Goal: Information Seeking & Learning: Find specific fact

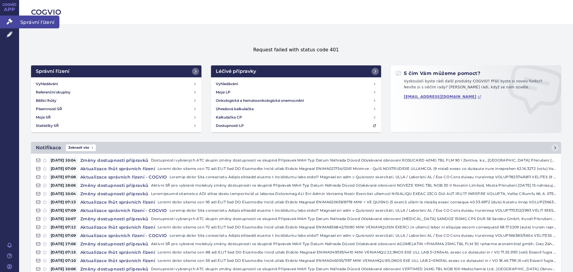
click at [30, 20] on span "Správní řízení" at bounding box center [39, 22] width 40 height 13
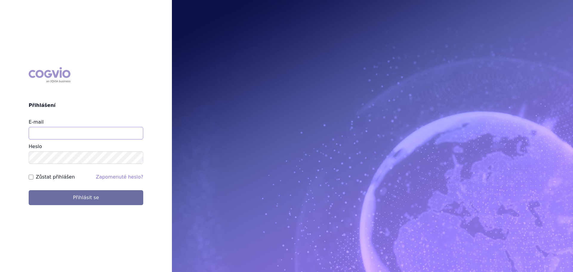
click at [112, 132] on input "E-mail" at bounding box center [86, 133] width 115 height 13
type input "jan.nedved@viatris.com"
click at [29, 190] on button "Přihlásit se" at bounding box center [86, 197] width 115 height 15
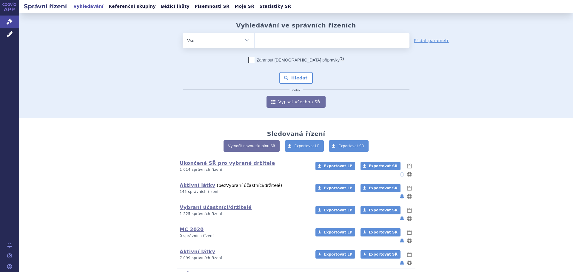
click at [279, 41] on ul at bounding box center [331, 39] width 155 height 13
click at [254, 41] on select at bounding box center [254, 40] width 0 height 15
type input "fr"
type input "fru"
type input "fruza"
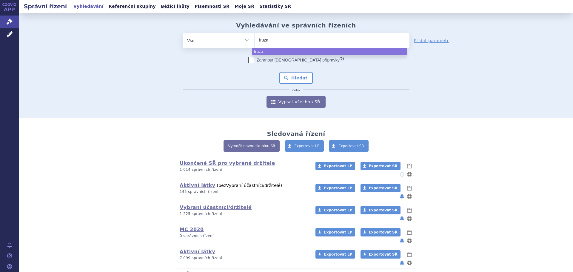
type input "fruzaq"
type input "fruzaql"
type input "fruzaqla"
select select "fruzaqla"
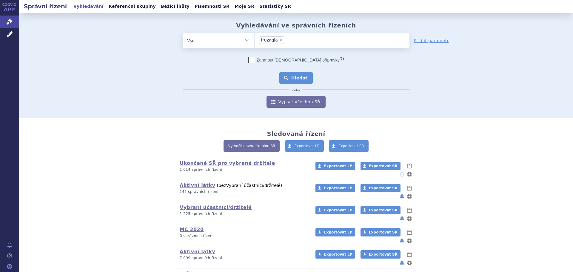
click at [298, 78] on button "Hledat" at bounding box center [296, 78] width 34 height 12
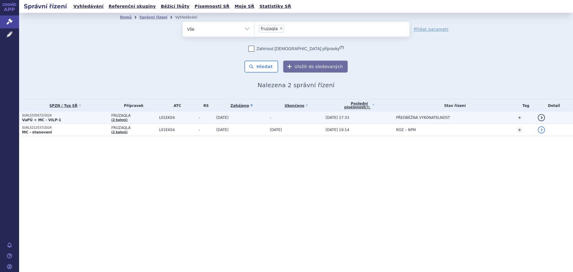
click at [307, 119] on td "-" at bounding box center [295, 118] width 56 height 12
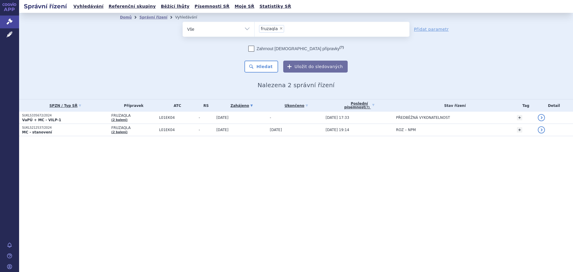
click at [279, 28] on span "×" at bounding box center [281, 29] width 4 height 4
click at [254, 28] on select "fruzaqla" at bounding box center [254, 28] width 0 height 15
select select
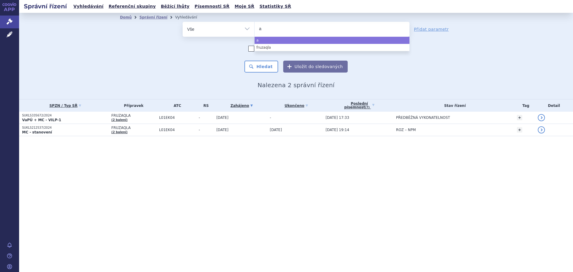
type input "ar"
type input "are"
type input "ar"
type input "a"
type input "ad"
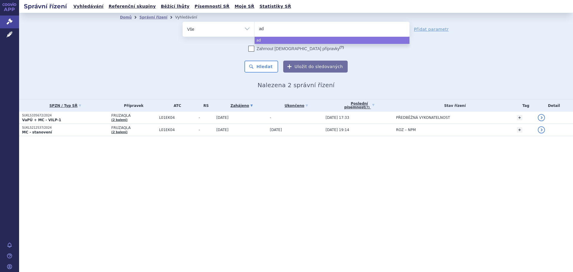
type input "adc"
type input "adce"
type input "adcet"
type input "adcetr"
type input "adcetris"
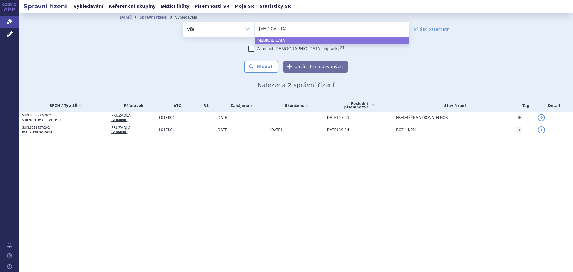
select select "adcetris"
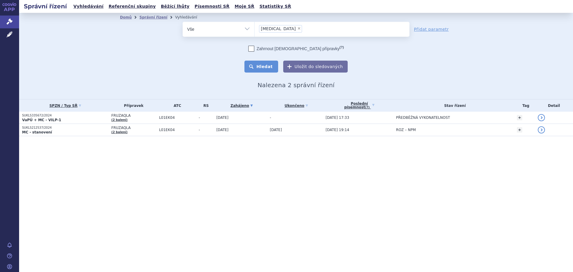
click at [268, 68] on button "Hledat" at bounding box center [261, 67] width 34 height 12
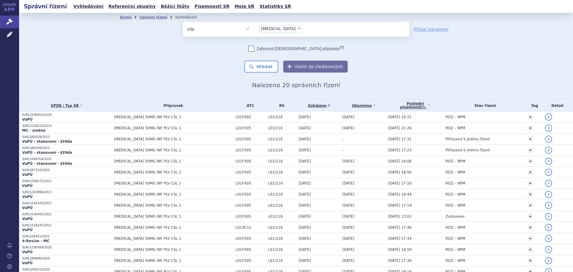
click at [297, 28] on span "×" at bounding box center [299, 29] width 4 height 4
click at [254, 28] on select "adcetris" at bounding box center [254, 28] width 0 height 15
select select
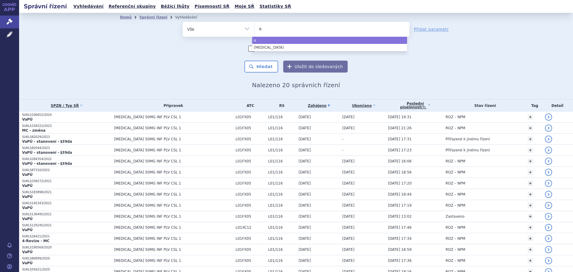
type input "ad"
type input "adz"
type input "adzy"
type input "adzym"
type input "adzymn"
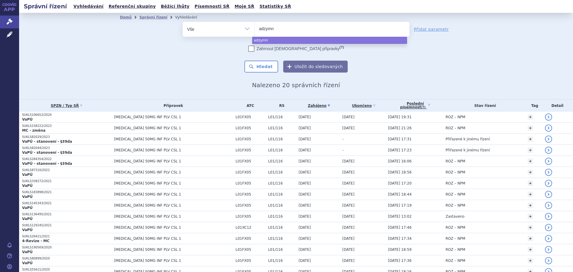
type input "adzymna"
select select "adzymna"
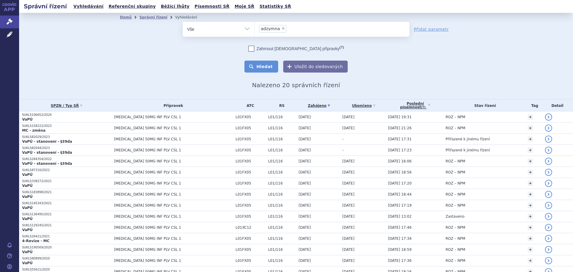
click at [273, 69] on button "Hledat" at bounding box center [261, 67] width 34 height 12
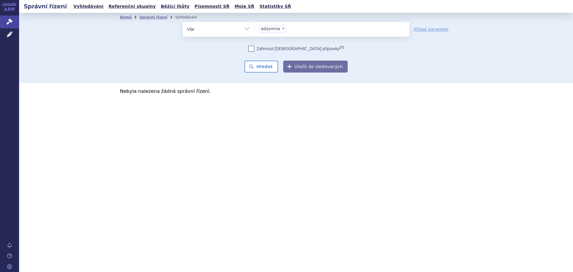
click at [271, 27] on span "adzymna" at bounding box center [270, 29] width 19 height 4
click at [254, 27] on select "adzymna" at bounding box center [254, 28] width 0 height 15
click at [269, 27] on span "adzymna" at bounding box center [270, 29] width 19 height 4
click at [254, 27] on select "adzymna" at bounding box center [254, 28] width 0 height 15
click at [269, 30] on span "adzymna" at bounding box center [270, 29] width 19 height 4
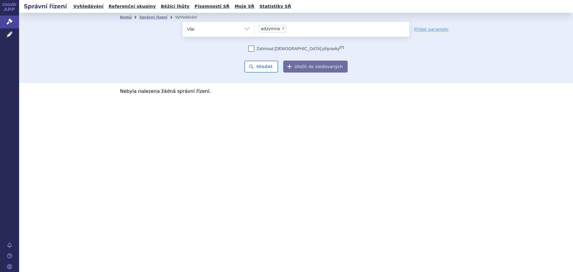
click at [254, 30] on select "adzymna" at bounding box center [254, 28] width 0 height 15
click at [281, 29] on span "×" at bounding box center [283, 29] width 4 height 4
click at [254, 29] on select "adzymna" at bounding box center [254, 28] width 0 height 15
select select
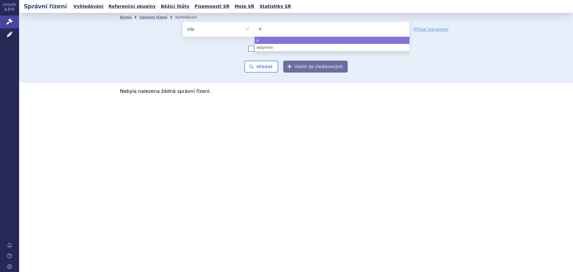
type input "ad"
type input "adz"
type input "adzi"
type input "adzim"
type input "adzimn"
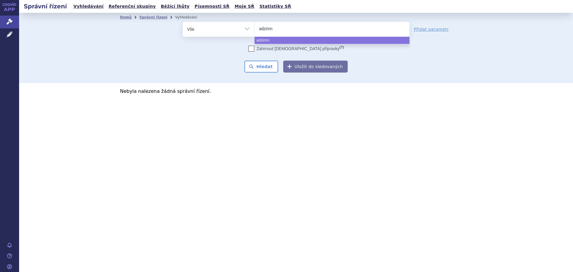
type input "adzimna"
select select "adzimna"
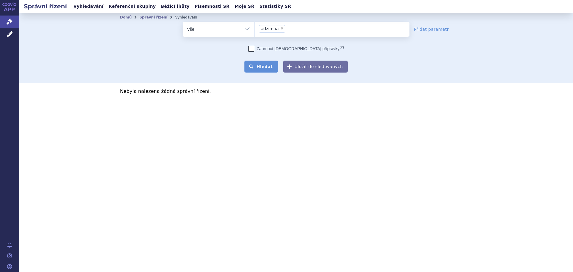
click at [274, 65] on button "Hledat" at bounding box center [261, 67] width 34 height 12
click at [280, 29] on span "×" at bounding box center [282, 29] width 4 height 4
click at [254, 29] on select "adzimna" at bounding box center [254, 28] width 0 height 15
select select
click at [99, 66] on div "Domů Správní řízení Vyhledávání Vyhledávání ve správních řízeních odstranit Vše…" at bounding box center [296, 48] width 554 height 70
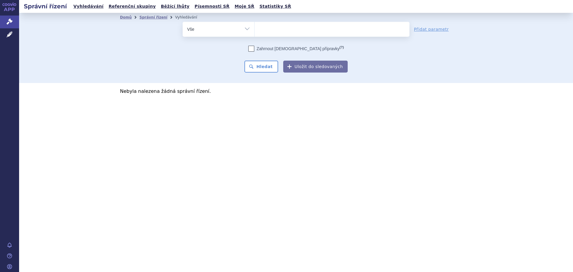
click at [273, 33] on ul at bounding box center [331, 28] width 155 height 13
click at [254, 33] on select "adzimna" at bounding box center [254, 28] width 0 height 15
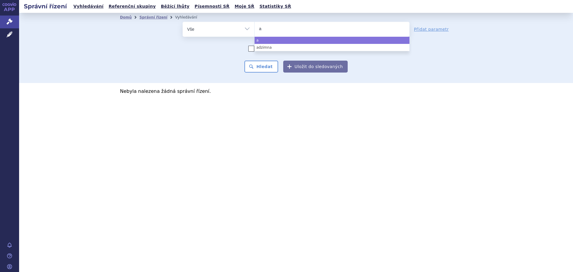
type input "ao"
type input "aop"
type input "aop o"
type input "aop or"
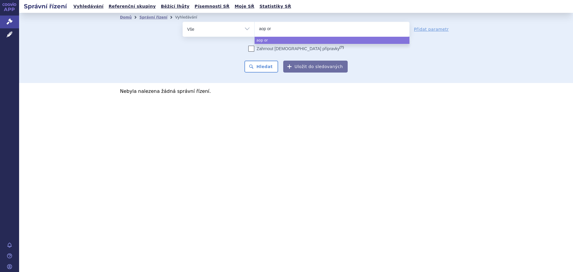
type input "aop orp"
type input "aop orpha"
type input "aop orphan"
type input "aop orphans"
select select "aop orphans"
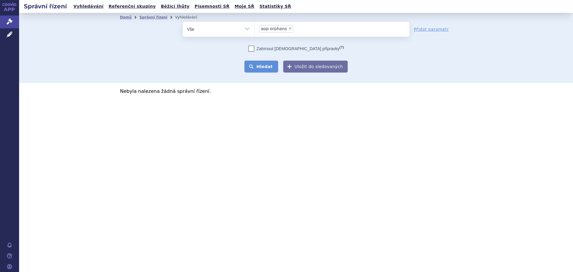
click at [267, 67] on button "Hledat" at bounding box center [261, 67] width 34 height 12
click at [288, 29] on span "×" at bounding box center [290, 29] width 4 height 4
click at [254, 29] on select "aop orphans" at bounding box center [254, 28] width 0 height 15
select select
type input "o"
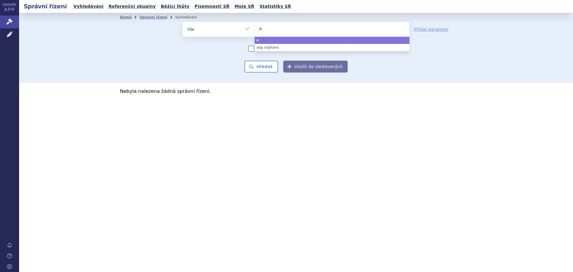
type input "AO"
type input "AOP"
select select "AOP"
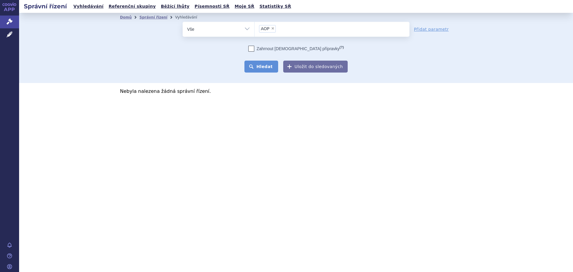
click at [269, 72] on button "Hledat" at bounding box center [261, 67] width 34 height 12
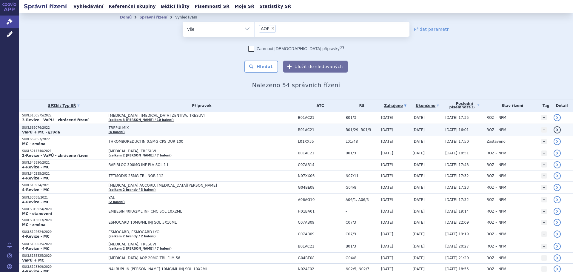
click at [153, 126] on span "TREPULMIX" at bounding box center [183, 128] width 149 height 4
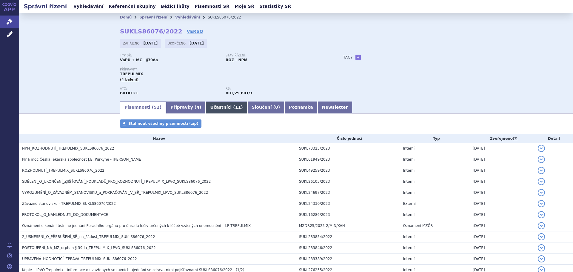
click at [211, 109] on link "Účastníci ( 11 )" at bounding box center [226, 107] width 41 height 12
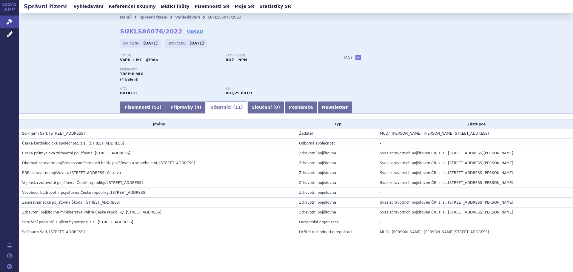
click at [60, 233] on span "SciPharm Sarl, Fausermillen 7, Mertert, LU" at bounding box center [53, 232] width 63 height 4
click at [71, 228] on td "SciPharm Sarl, Fausermillen 7, Mertert, LU" at bounding box center [157, 232] width 277 height 10
click at [154, 105] on span "52" at bounding box center [157, 107] width 6 height 5
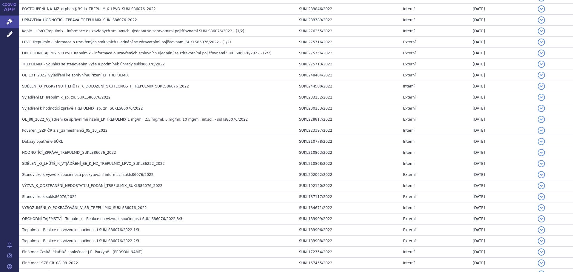
scroll to position [481, 0]
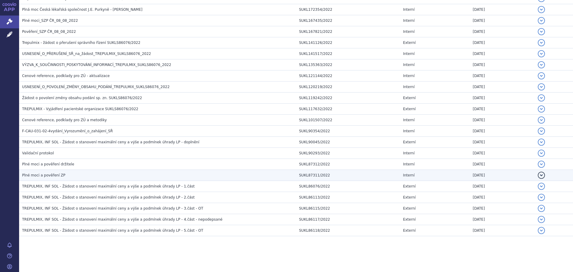
click at [59, 174] on span "Plné moci a pověření ZP" at bounding box center [43, 175] width 43 height 4
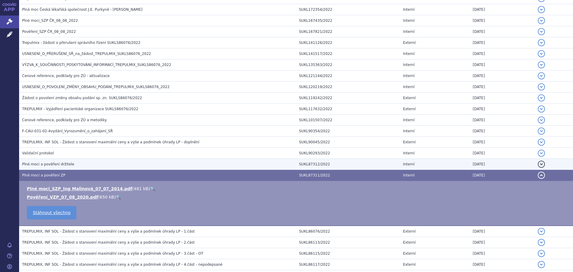
click at [58, 163] on span "Plné moci a pověření držitele" at bounding box center [48, 164] width 52 height 4
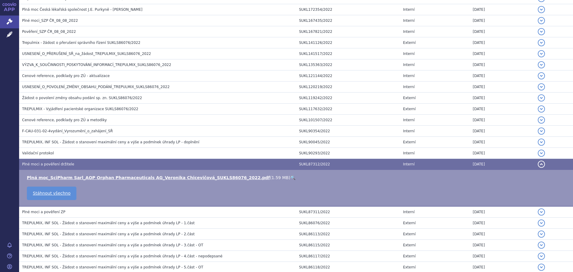
click at [290, 175] on link "🔍" at bounding box center [292, 177] width 5 height 5
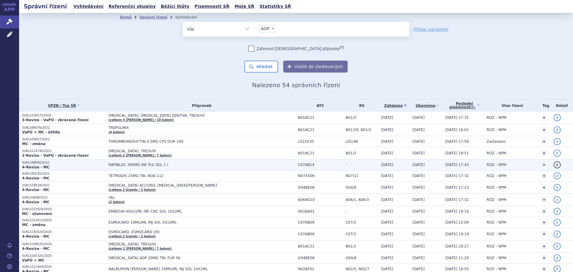
click at [155, 166] on span "RAPIBLOC 300MG INF PLV SOL 1 I" at bounding box center [183, 165] width 149 height 4
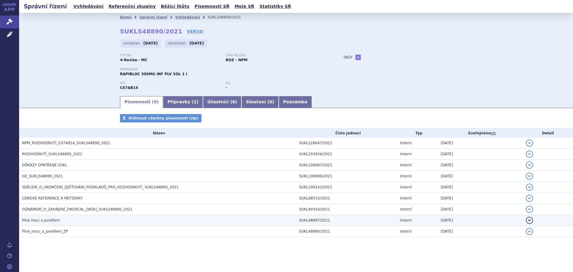
click at [66, 220] on h3 "Plné moci a pověření" at bounding box center [159, 220] width 274 height 6
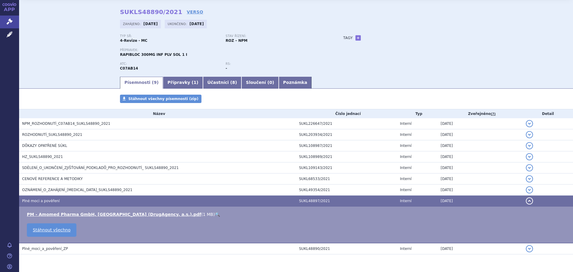
scroll to position [30, 0]
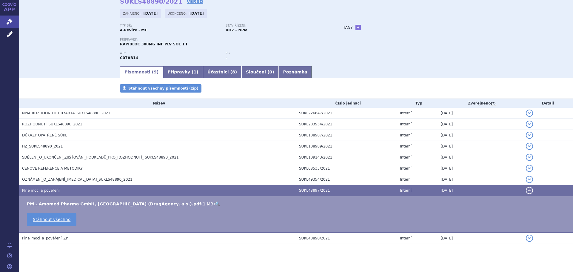
click at [215, 204] on link "🔍" at bounding box center [217, 203] width 5 height 5
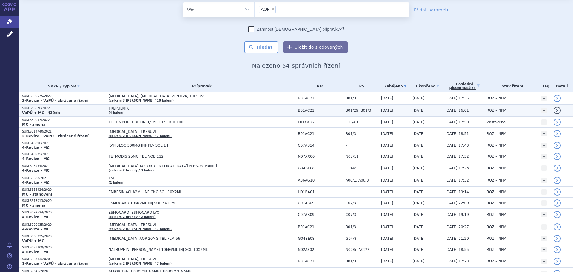
scroll to position [60, 0]
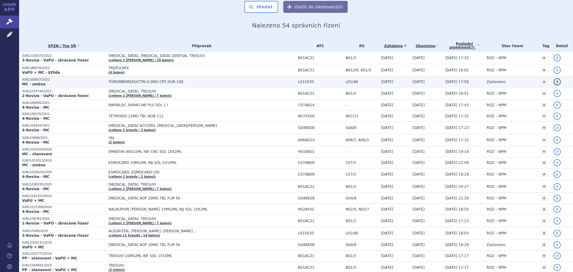
click at [109, 82] on span "THROMBOREDUCTIN 0,5MG CPS DUR 100" at bounding box center [183, 82] width 149 height 4
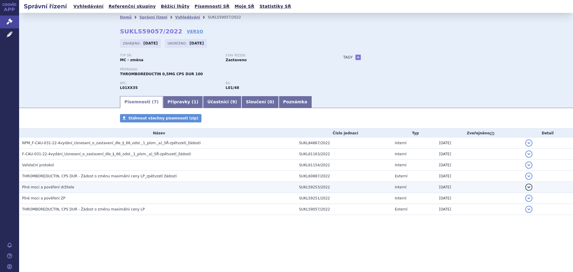
click at [77, 188] on h3 "Plné moci a pověření držitele" at bounding box center [159, 187] width 274 height 6
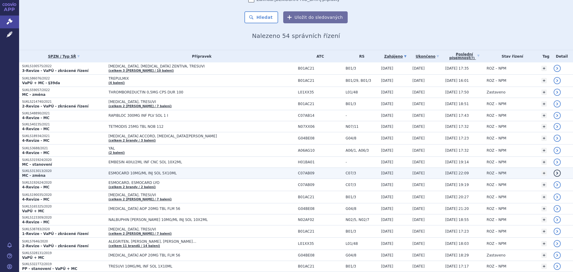
scroll to position [60, 0]
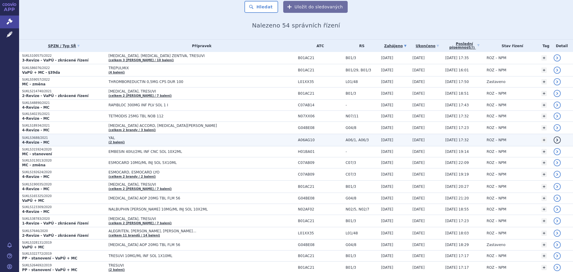
click at [128, 140] on td "YAL (2 balení)" at bounding box center [200, 140] width 189 height 12
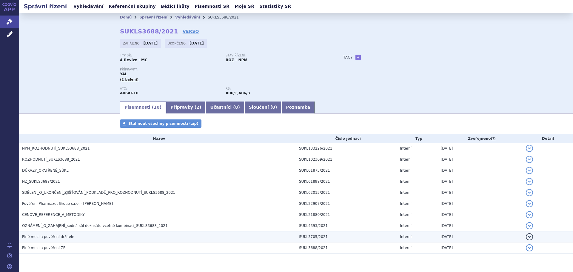
click at [78, 238] on h3 "Plné moci a pověření držitele" at bounding box center [159, 237] width 274 height 6
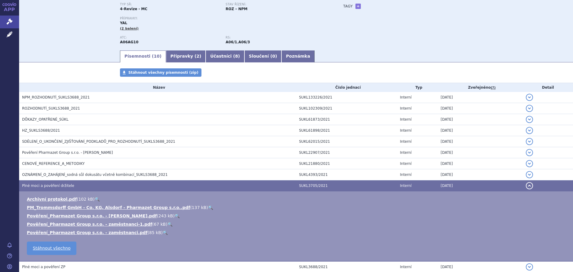
scroll to position [60, 0]
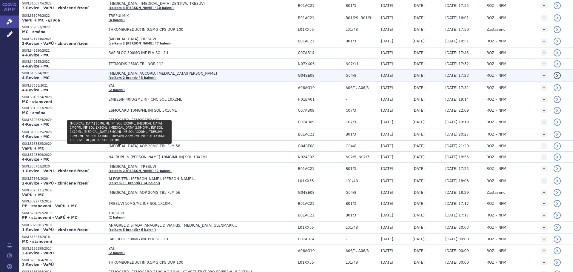
scroll to position [149, 0]
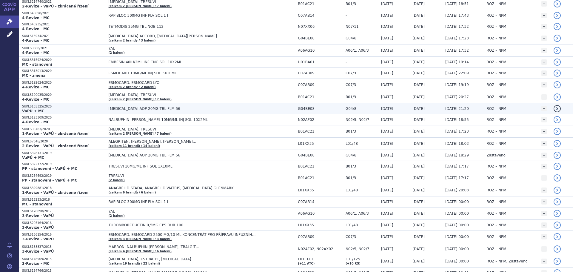
click at [152, 109] on span "[MEDICAL_DATA] AOP 20MG TBL FLM 56" at bounding box center [183, 108] width 149 height 4
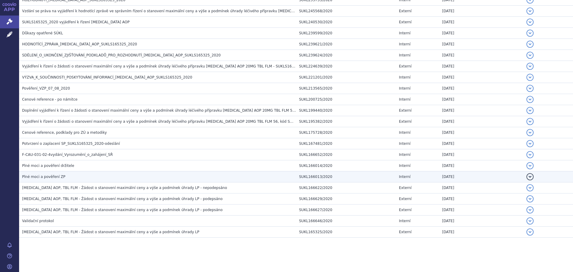
scroll to position [155, 0]
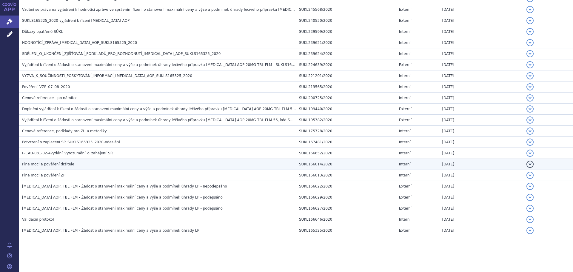
click at [81, 165] on h3 "Plné moci a pověření držitele" at bounding box center [159, 164] width 274 height 6
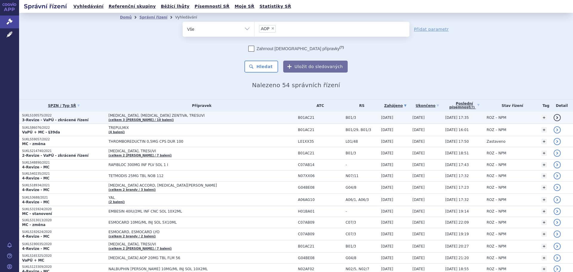
click at [124, 118] on link "(celkem 3 brandy / 10 balení)" at bounding box center [141, 119] width 65 height 3
click at [183, 116] on span "[MEDICAL_DATA], [MEDICAL_DATA] ZENTIVA, TRESUVI" at bounding box center [183, 115] width 149 height 4
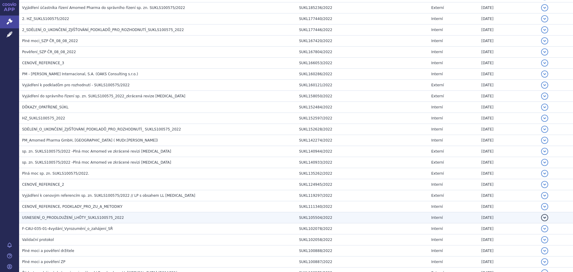
scroll to position [293, 0]
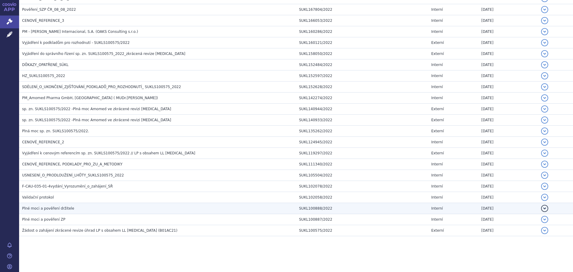
click at [67, 207] on span "Plné moci a pověření držitele" at bounding box center [48, 208] width 52 height 4
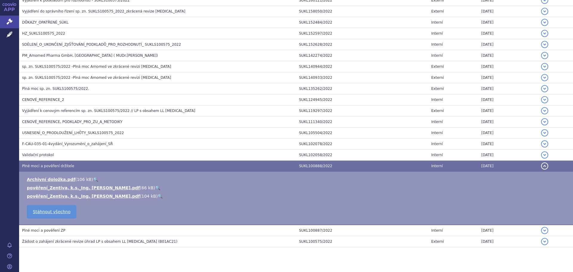
scroll to position [347, 0]
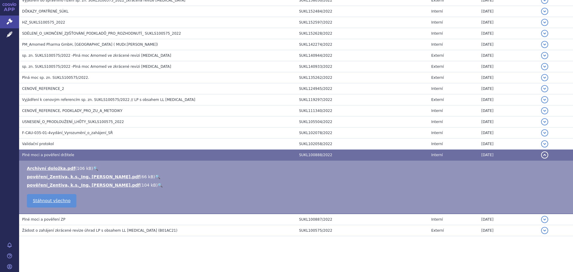
click at [155, 176] on link "🔍" at bounding box center [157, 176] width 5 height 5
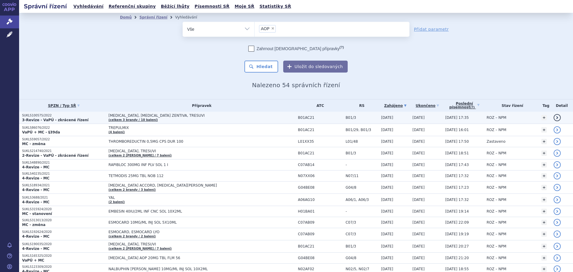
click at [174, 119] on td "REMODULIN, TREPROSTINIL ZENTIVA, TRESUVI (celkem 3 brandy / 10 balení)" at bounding box center [200, 118] width 189 height 12
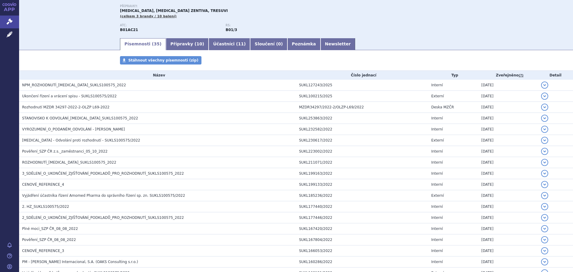
scroll to position [60, 0]
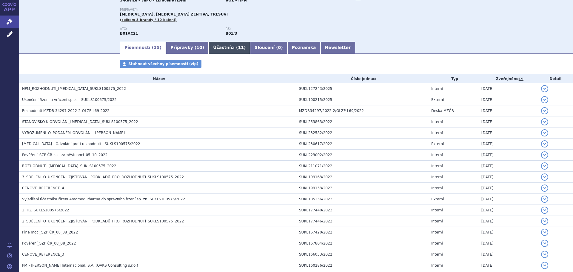
click at [209, 47] on link "Účastníci ( 11 )" at bounding box center [228, 48] width 41 height 12
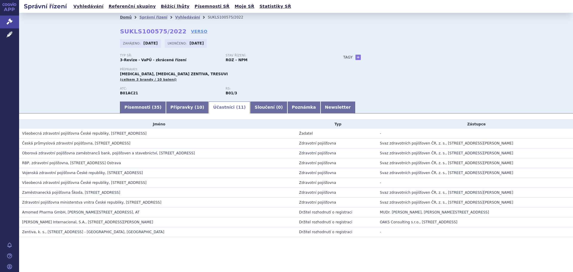
click at [124, 17] on link "Domů" at bounding box center [126, 17] width 12 height 4
